Goal: Transaction & Acquisition: Purchase product/service

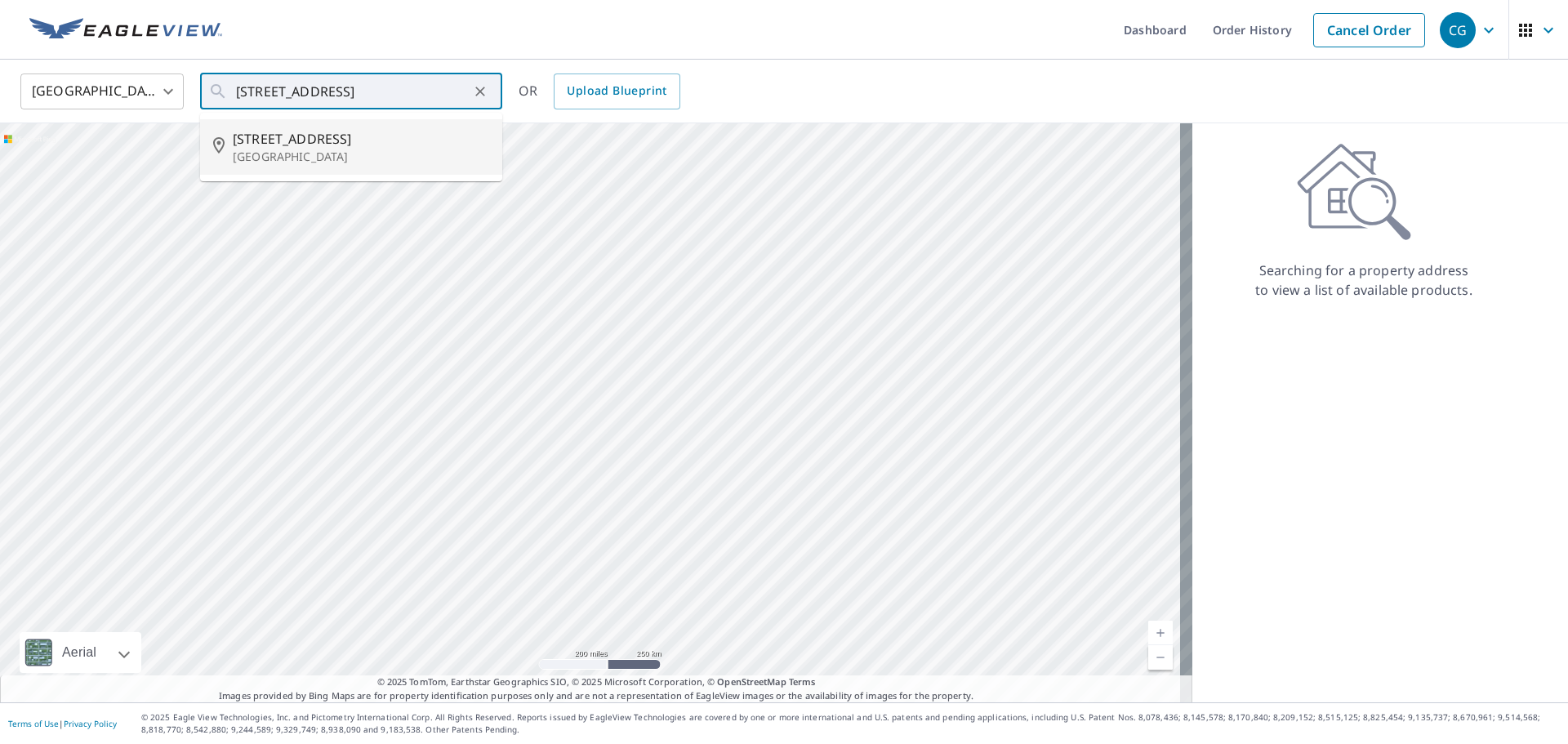
click at [288, 145] on span "[STREET_ADDRESS]" at bounding box center [360, 139] width 256 height 20
type input "[STREET_ADDRESS]"
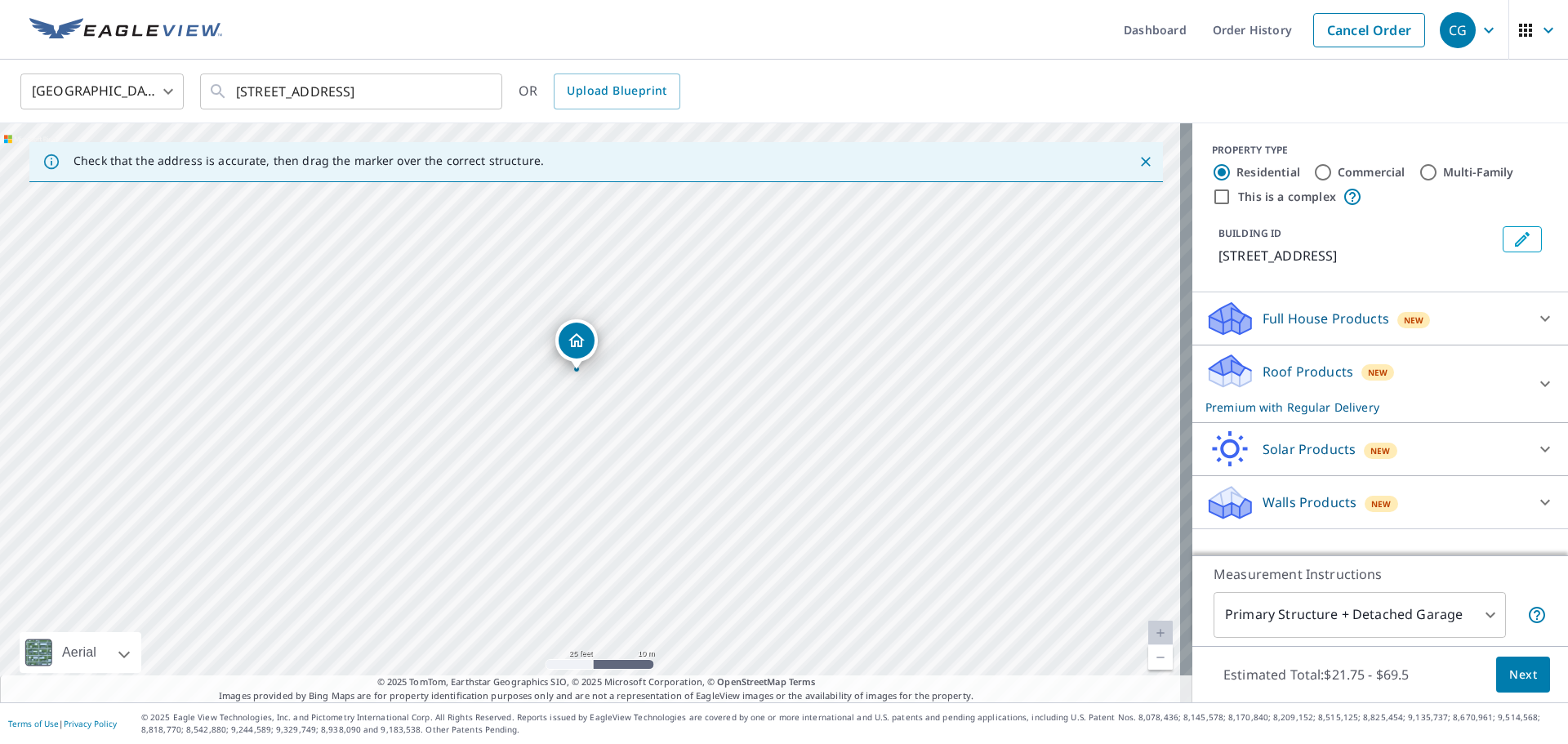
click at [1438, 373] on div "Roof Products New Premium with Regular Delivery" at bounding box center [1365, 384] width 320 height 64
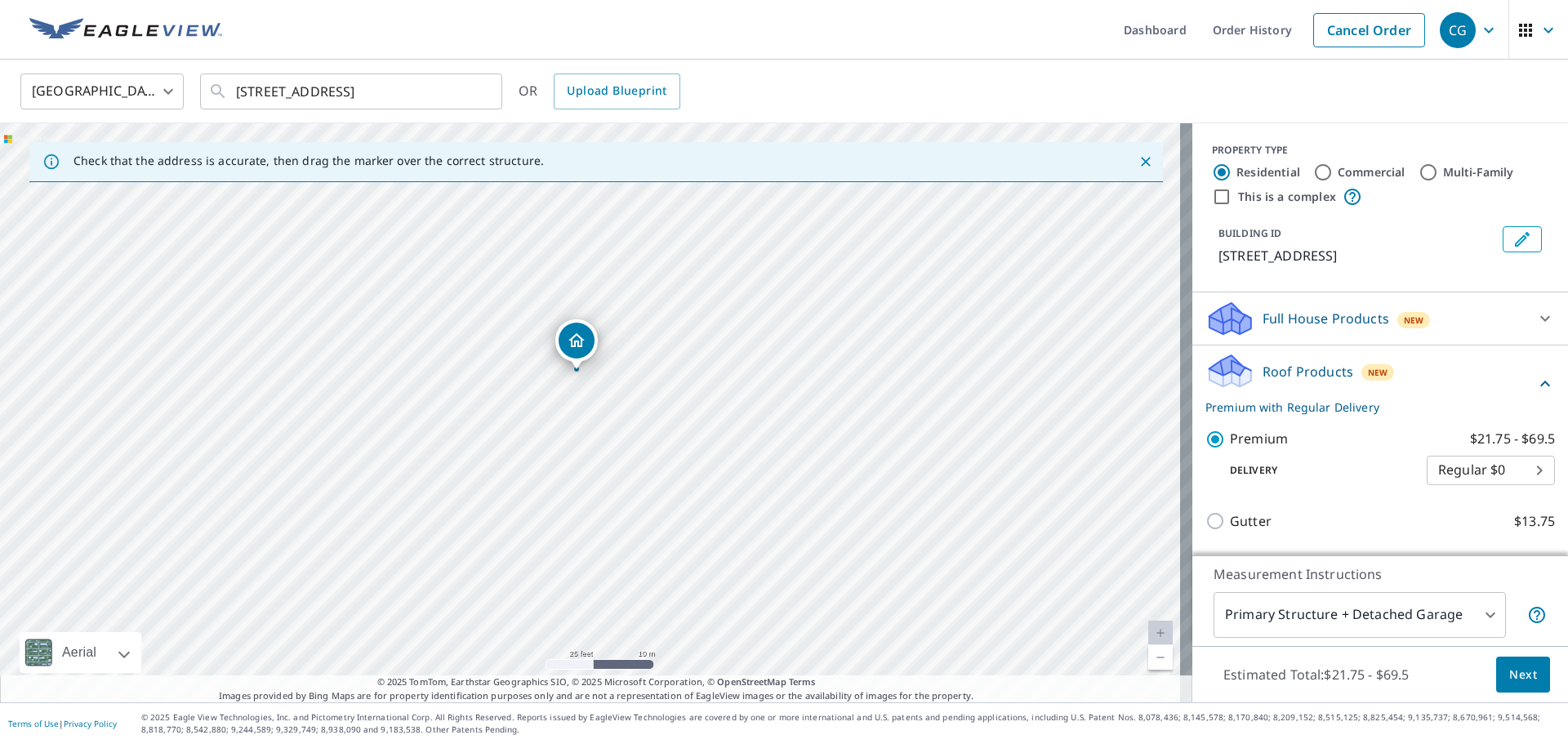
scroll to position [148, 0]
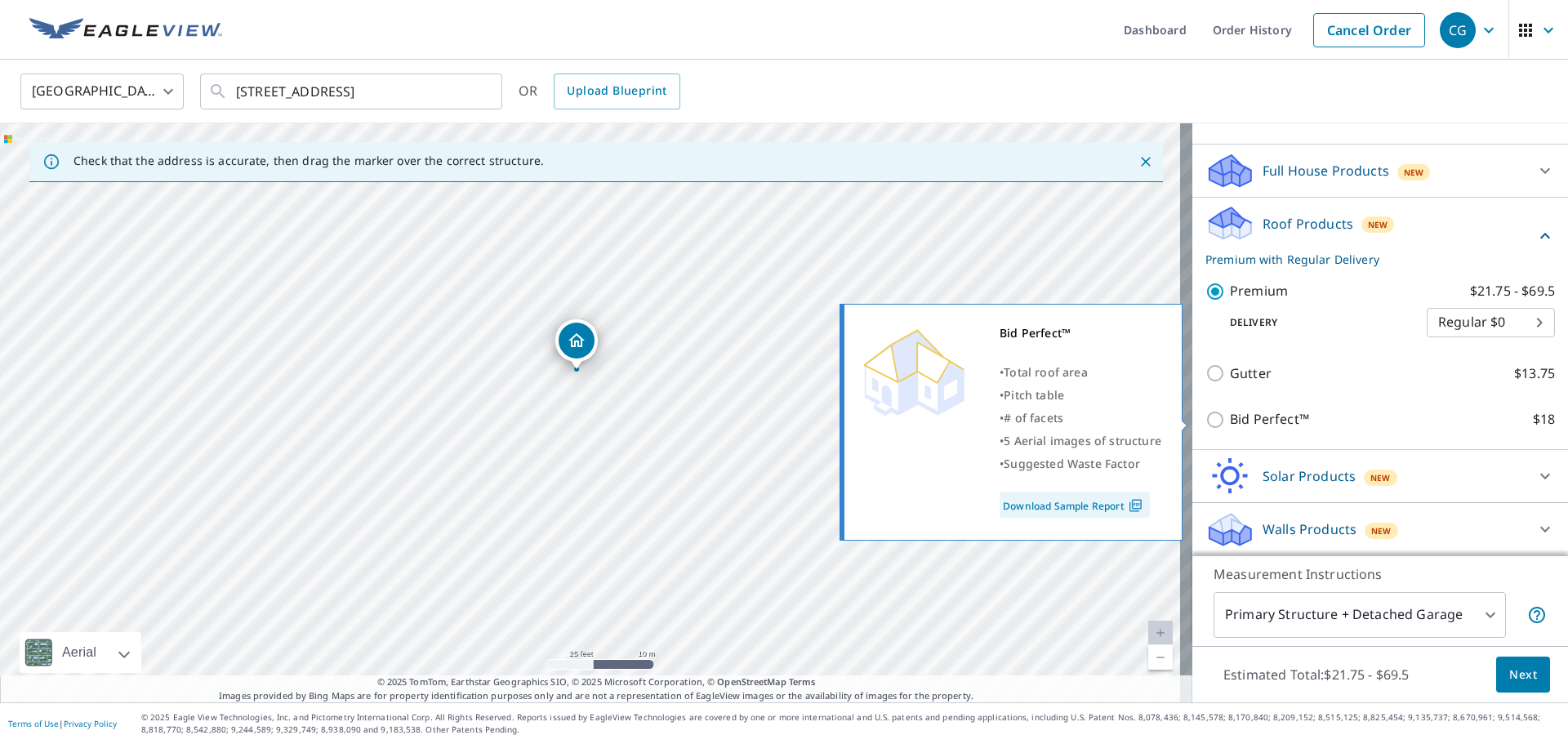
click at [1267, 412] on p "Bid Perfect™" at bounding box center [1269, 419] width 79 height 20
click at [1230, 412] on input "Bid Perfect™ $18" at bounding box center [1217, 420] width 25 height 20
checkbox input "true"
checkbox input "false"
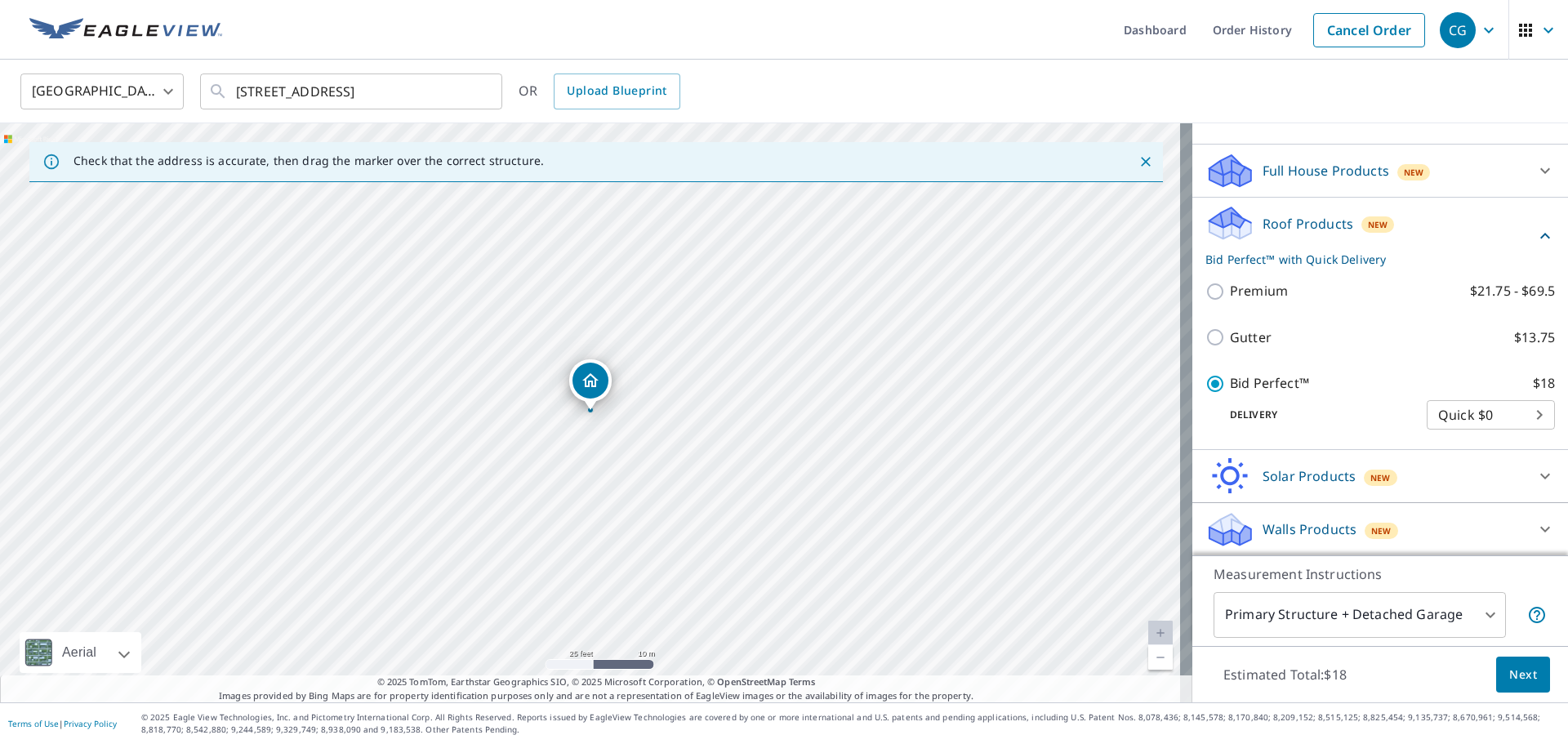
click at [1531, 682] on button "Next" at bounding box center [1523, 675] width 54 height 37
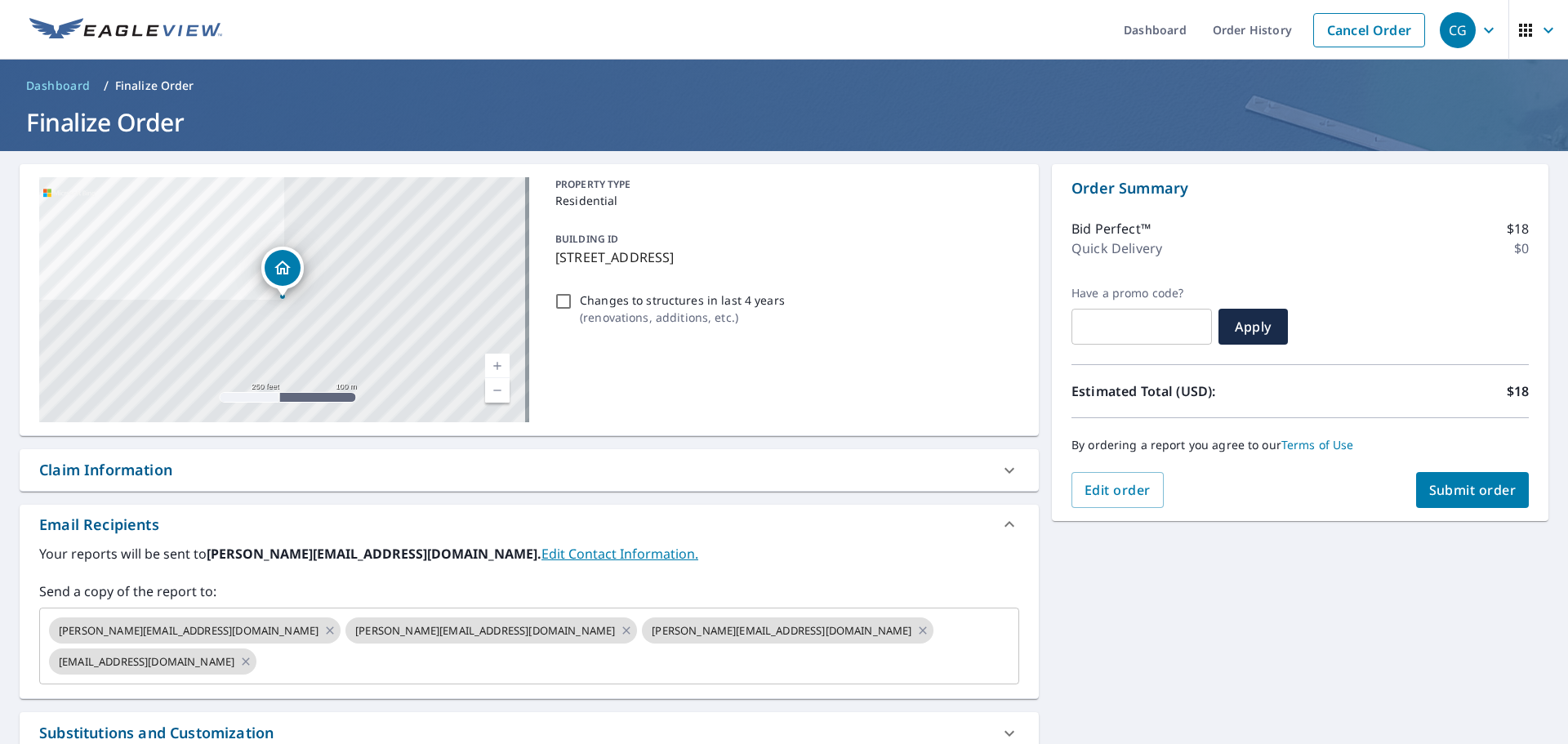
click at [1470, 486] on span "Submit order" at bounding box center [1473, 491] width 88 height 18
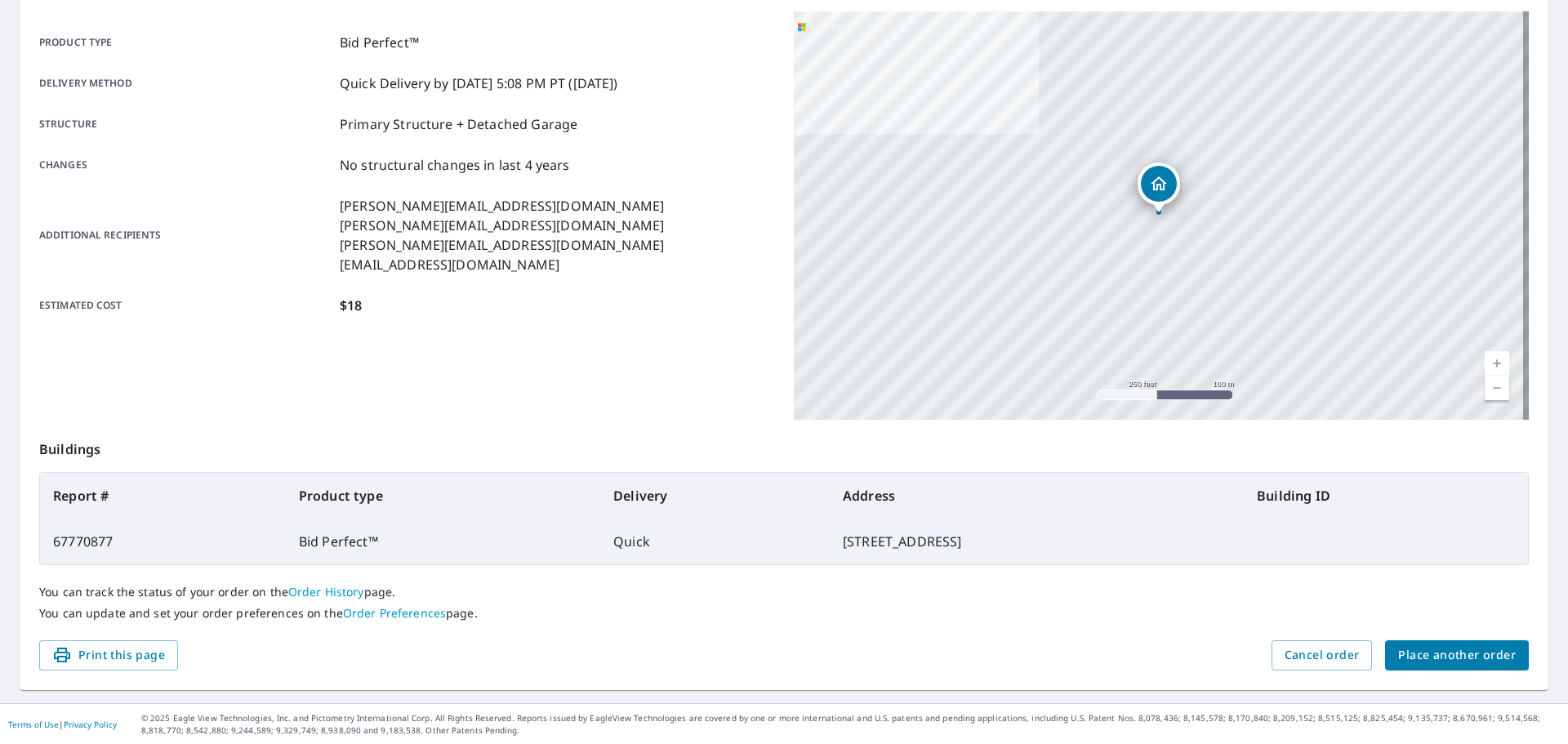
scroll to position [217, 0]
